Goal: Navigation & Orientation: Understand site structure

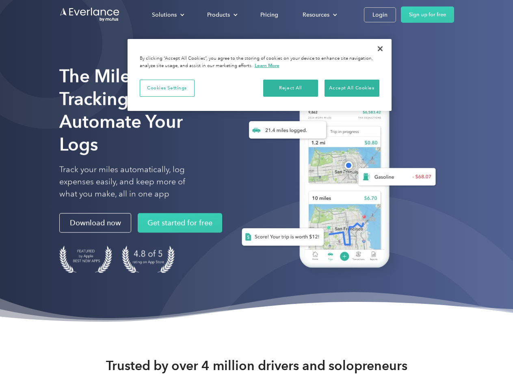
click at [168, 15] on div "Solutions" at bounding box center [164, 15] width 25 height 10
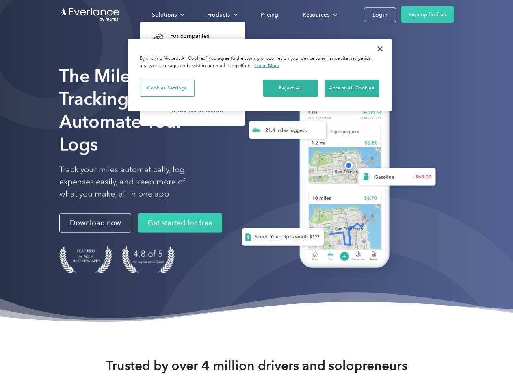
click at [222, 15] on div "Products" at bounding box center [218, 15] width 23 height 10
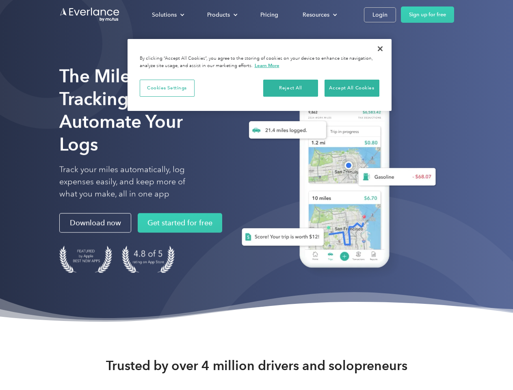
click at [319, 15] on div "Resources" at bounding box center [316, 15] width 27 height 10
click at [167, 88] on button "Cookies Settings" at bounding box center [167, 88] width 55 height 17
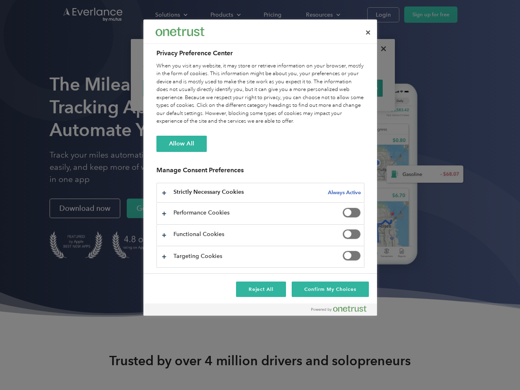
click at [291, 88] on div "When you visit any website, it may store or retrieve information on your browse…" at bounding box center [261, 93] width 208 height 63
click at [352, 88] on div "When you visit any website, it may store or retrieve information on your browse…" at bounding box center [261, 93] width 208 height 63
click at [381, 49] on div at bounding box center [260, 195] width 520 height 390
